Goal: Information Seeking & Learning: Find specific fact

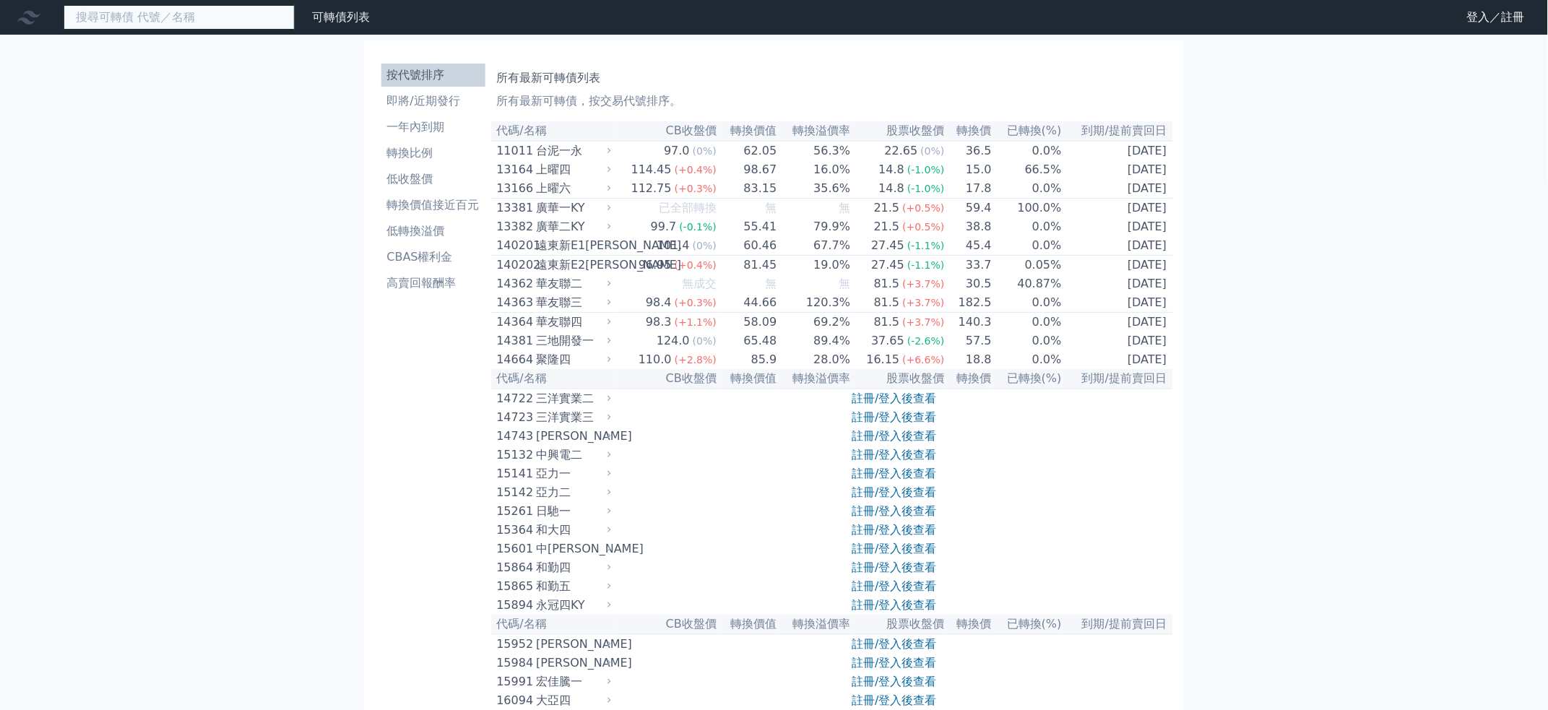
click at [155, 21] on input at bounding box center [179, 17] width 231 height 25
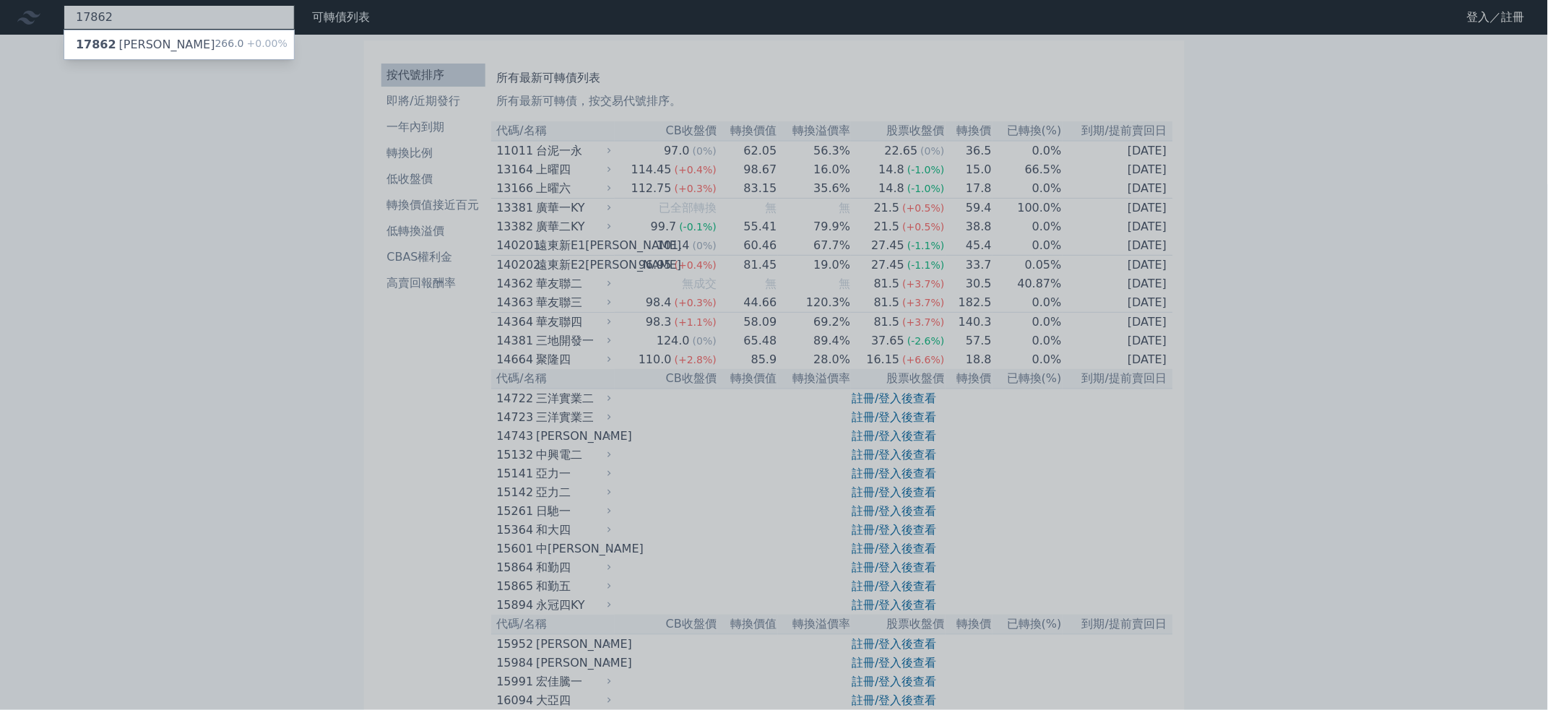
type input "17862"
click at [132, 42] on div "17862 科妍二" at bounding box center [145, 44] width 139 height 17
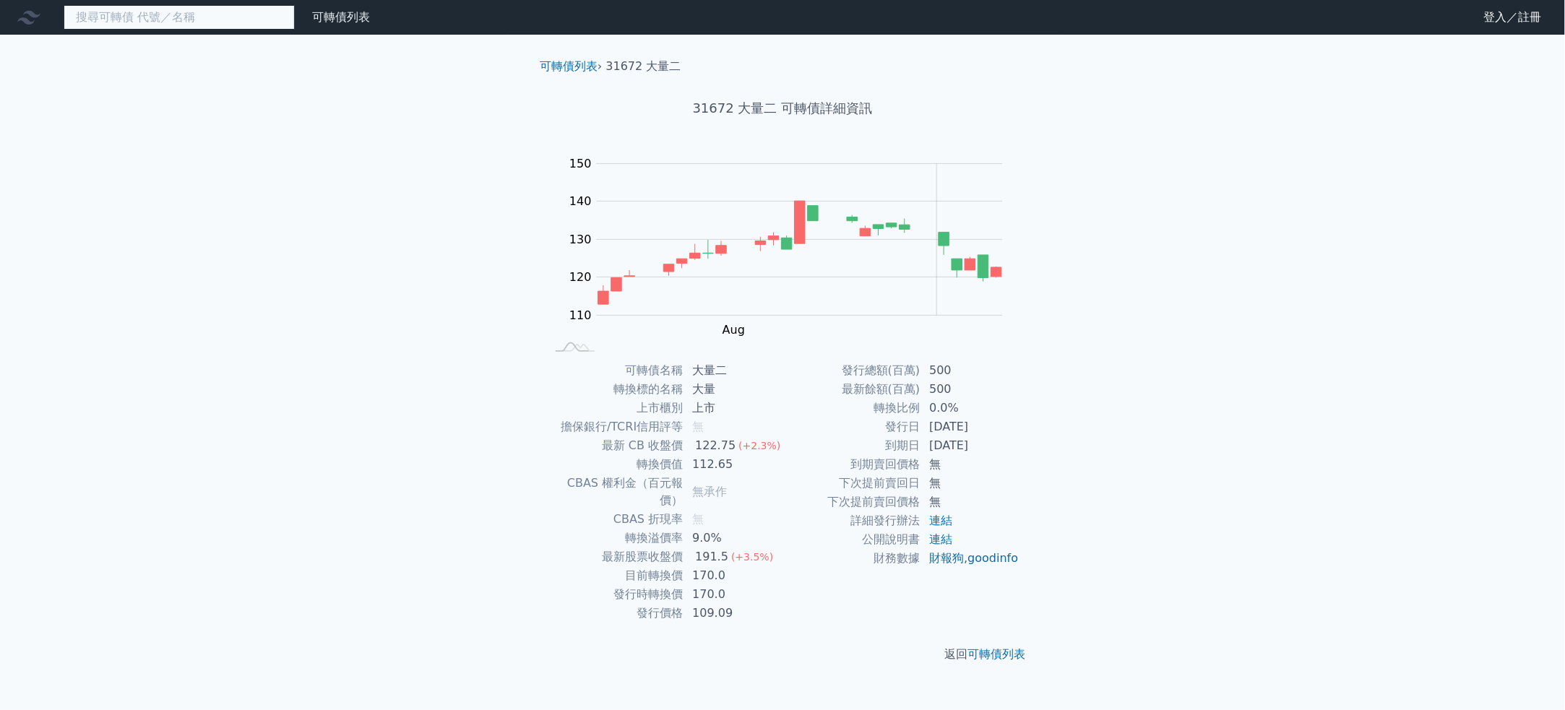
click at [209, 20] on input at bounding box center [179, 17] width 231 height 25
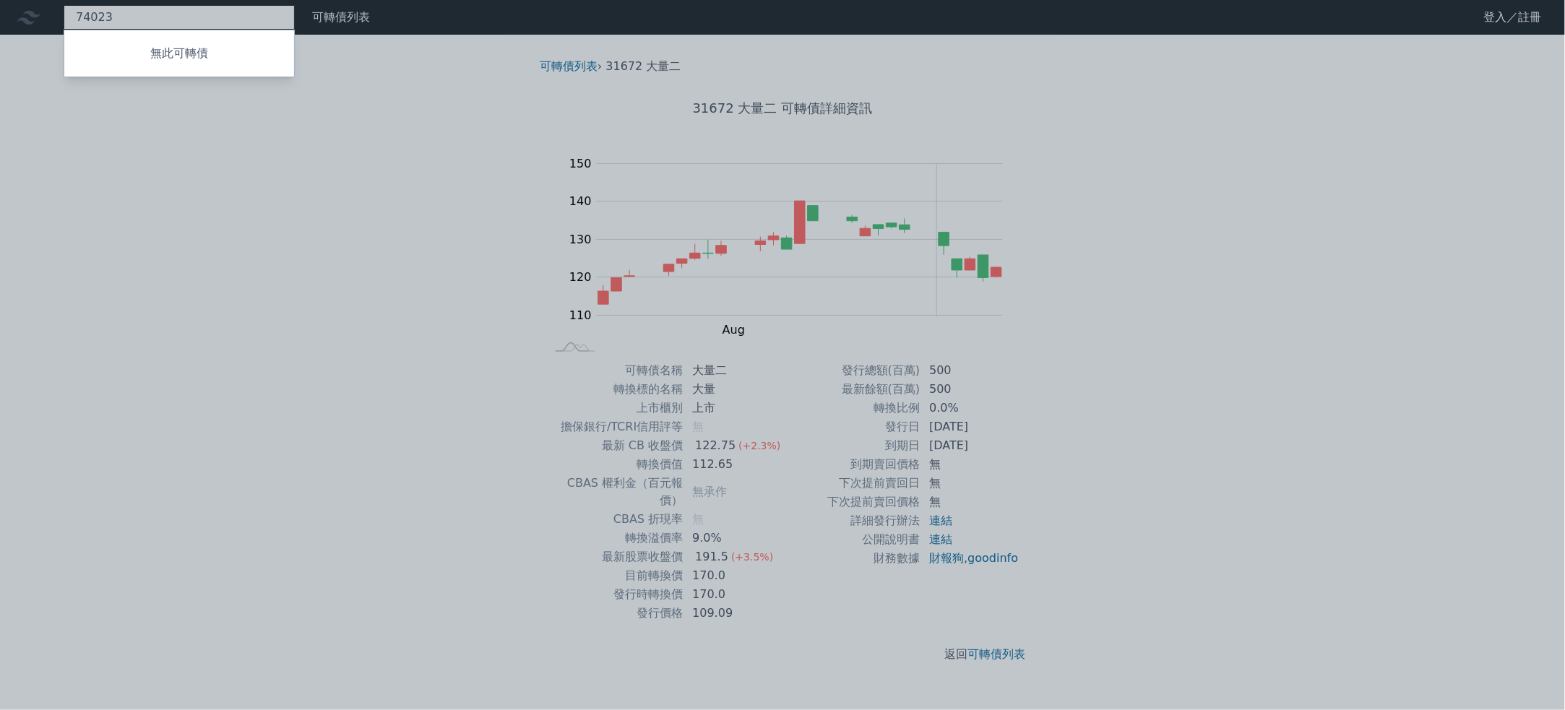
type input "74023"
click at [1194, 183] on div at bounding box center [782, 355] width 1565 height 710
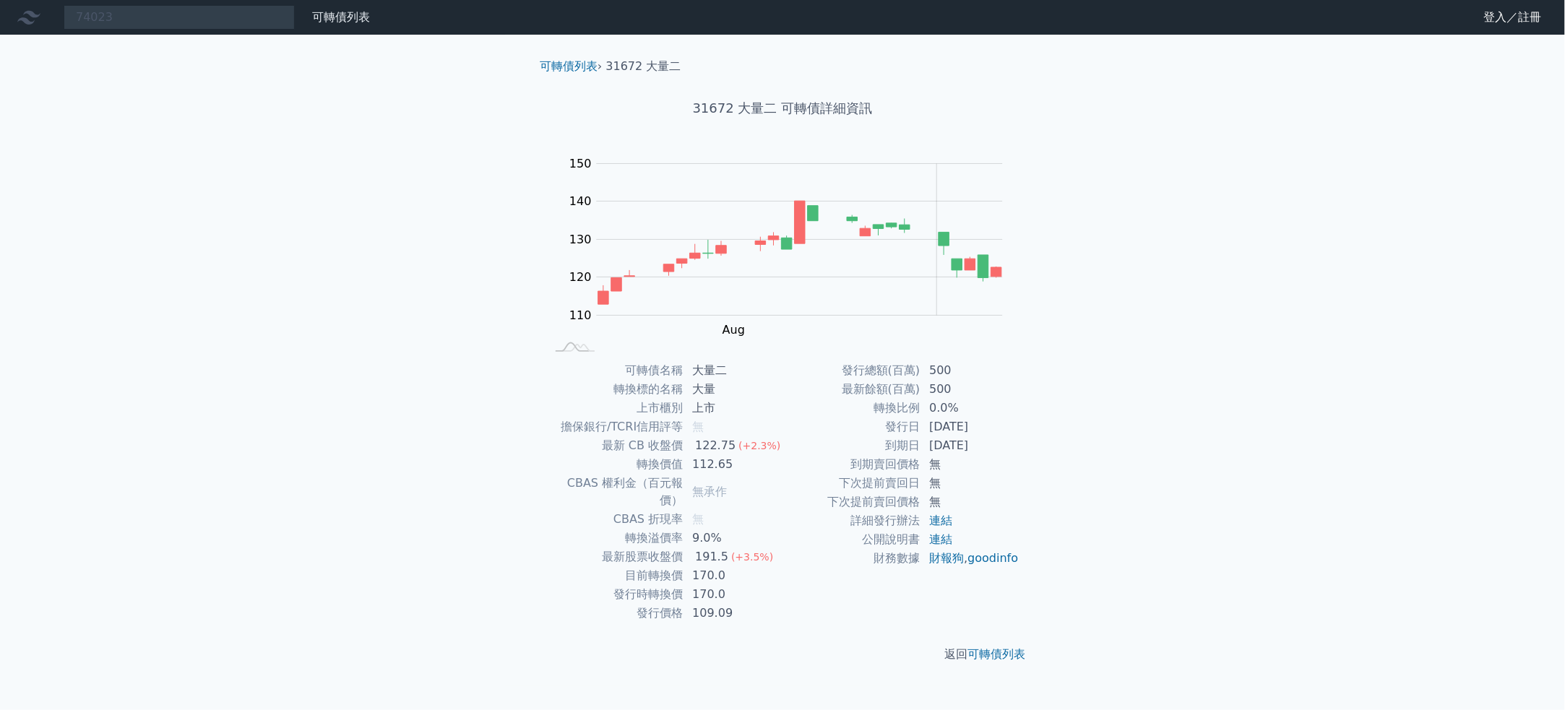
click at [1092, 199] on div "74023 無此可轉債 可轉債列表 財務數據 可轉債列表 財務數據 登入／註冊 登入／註冊 可轉債列表 › 31672 大量二 31672 大量二 可轉債詳細…" at bounding box center [782, 355] width 1565 height 710
drag, startPoint x: 1100, startPoint y: 225, endPoint x: 1105, endPoint y: 236, distance: 12.0
click at [1101, 226] on div "74023 無此可轉債 可轉債列表 財務數據 可轉債列表 財務數據 登入／註冊 登入／註冊 可轉債列表 › 31672 大量二 31672 大量二 可轉債詳細…" at bounding box center [782, 355] width 1565 height 710
